Goal: Check status: Check status

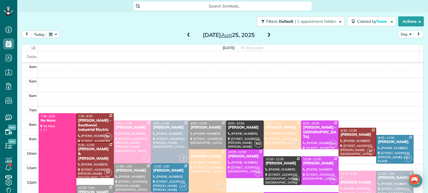
scroll to position [43, 0]
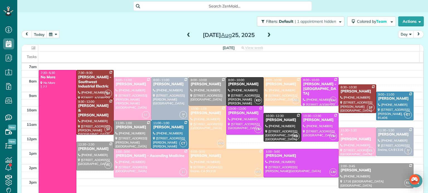
click at [148, 36] on div "today Day Monday Aug 25, 2025" at bounding box center [222, 36] width 402 height 10
click at [52, 35] on button "button" at bounding box center [52, 35] width 13 height 8
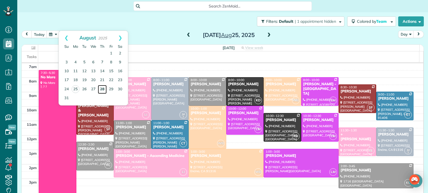
click at [99, 88] on link "28" at bounding box center [102, 89] width 9 height 9
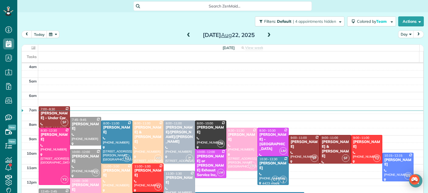
scroll to position [43, 0]
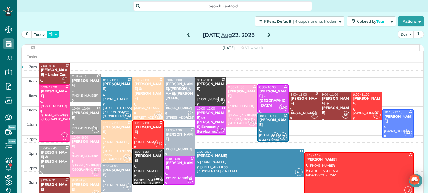
click at [51, 31] on button "button" at bounding box center [52, 35] width 13 height 8
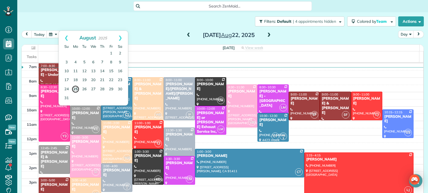
click at [74, 89] on link "25" at bounding box center [76, 89] width 8 height 8
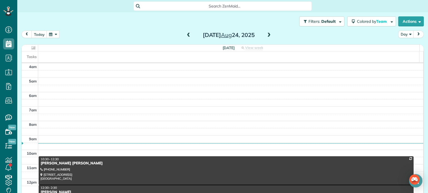
scroll to position [43, 0]
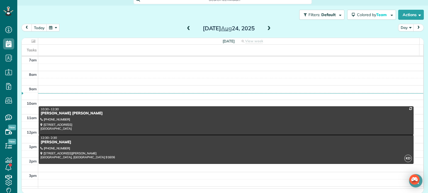
click at [53, 23] on div "Filters: Default | 1 appointment hidden Colored by Team Color by Cleaner Color …" at bounding box center [222, 15] width 410 height 18
click at [53, 25] on button "button" at bounding box center [52, 28] width 13 height 8
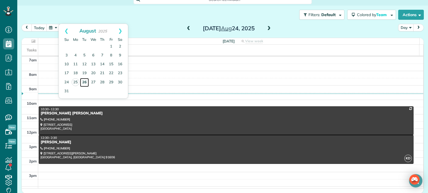
click at [83, 82] on link "26" at bounding box center [84, 82] width 9 height 9
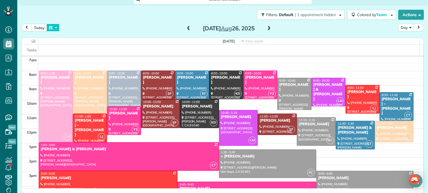
click at [55, 27] on button "button" at bounding box center [52, 28] width 13 height 8
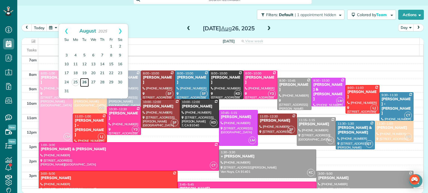
click at [83, 81] on link "26" at bounding box center [84, 82] width 9 height 9
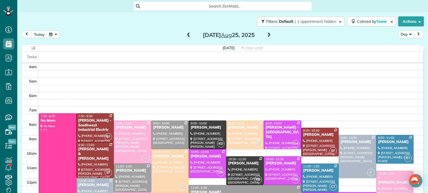
scroll to position [43, 0]
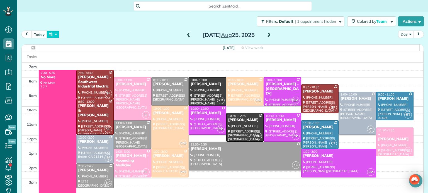
click at [55, 33] on button "button" at bounding box center [52, 35] width 13 height 8
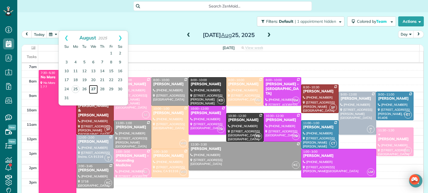
click at [94, 87] on link "27" at bounding box center [93, 89] width 9 height 9
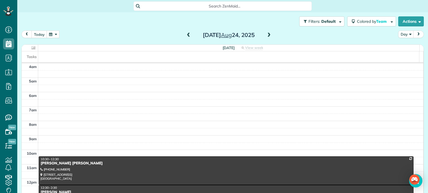
scroll to position [43, 0]
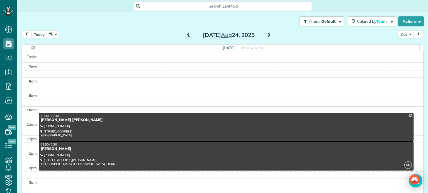
click at [53, 36] on button "button" at bounding box center [52, 35] width 13 height 8
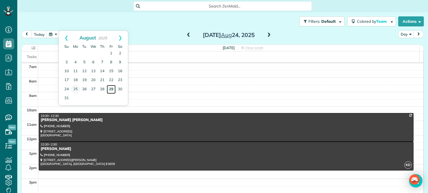
click at [110, 89] on link "29" at bounding box center [111, 89] width 9 height 9
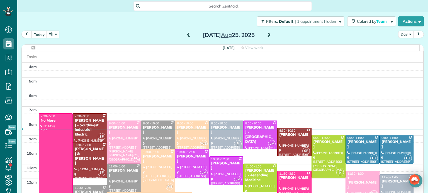
scroll to position [43, 0]
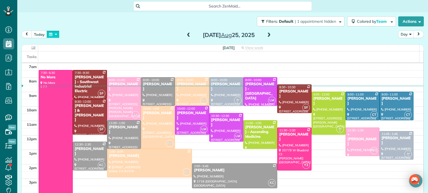
click at [54, 36] on button "button" at bounding box center [52, 35] width 13 height 8
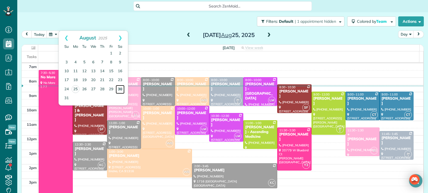
click at [120, 89] on link "30" at bounding box center [120, 89] width 9 height 9
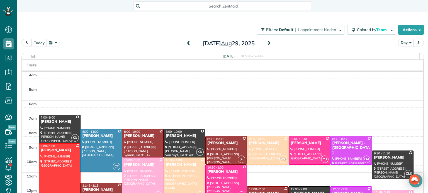
scroll to position [43, 0]
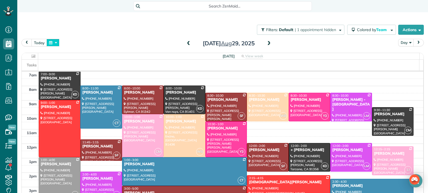
click at [55, 43] on button "button" at bounding box center [52, 43] width 13 height 8
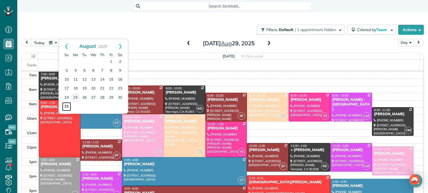
click at [66, 105] on link "31" at bounding box center [66, 106] width 9 height 9
